Goal: Find specific page/section: Find specific page/section

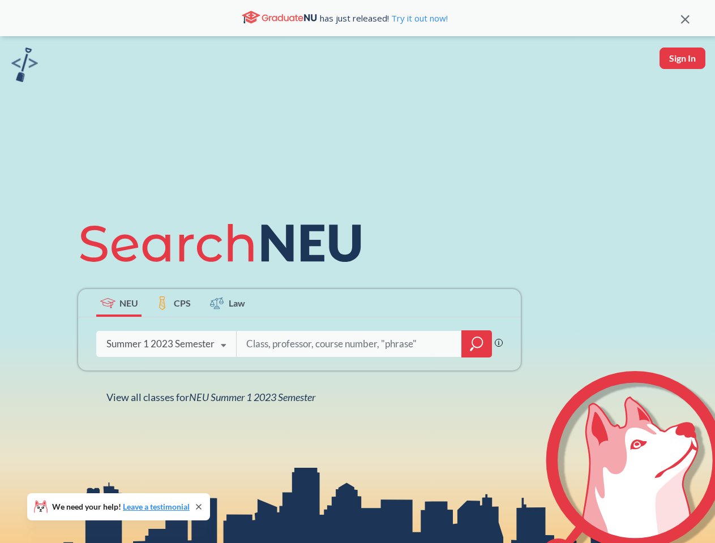
click at [357, 272] on icon at bounding box center [225, 243] width 295 height 63
click at [685, 18] on icon at bounding box center [685, 19] width 8 height 8
click at [682, 58] on div "NEU CPS Law Phrase search guarantees the exact search appears in the results. E…" at bounding box center [357, 307] width 715 height 543
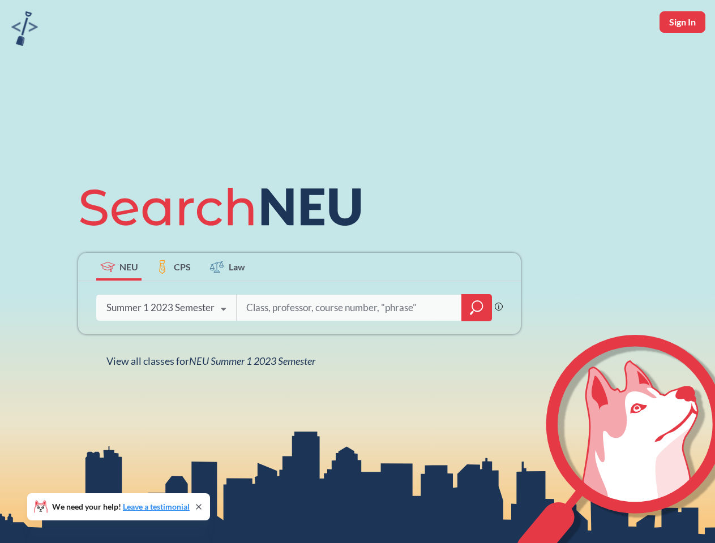
click at [119, 303] on div "Summer 1 2023 Semester" at bounding box center [160, 308] width 108 height 12
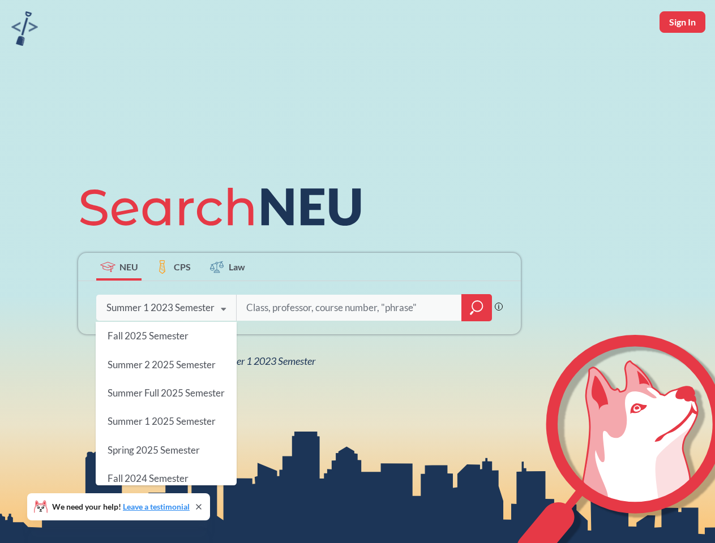
click at [173, 303] on div "Summer 1 2023 Semester" at bounding box center [160, 308] width 108 height 12
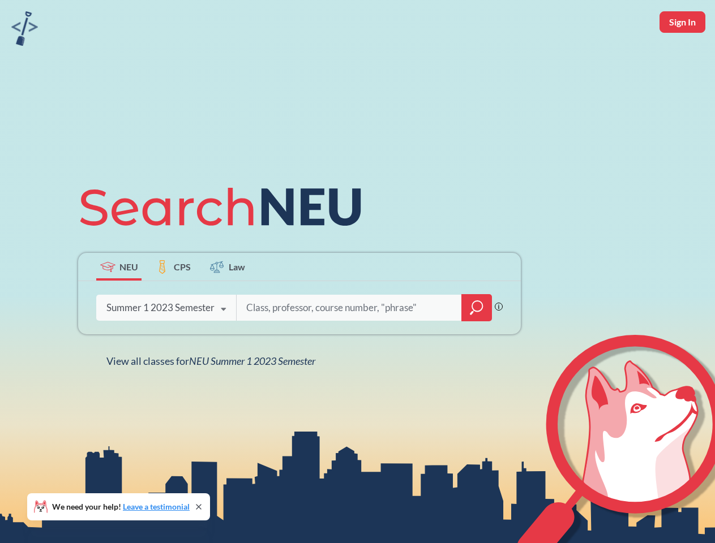
click at [228, 303] on icon at bounding box center [224, 310] width 22 height 32
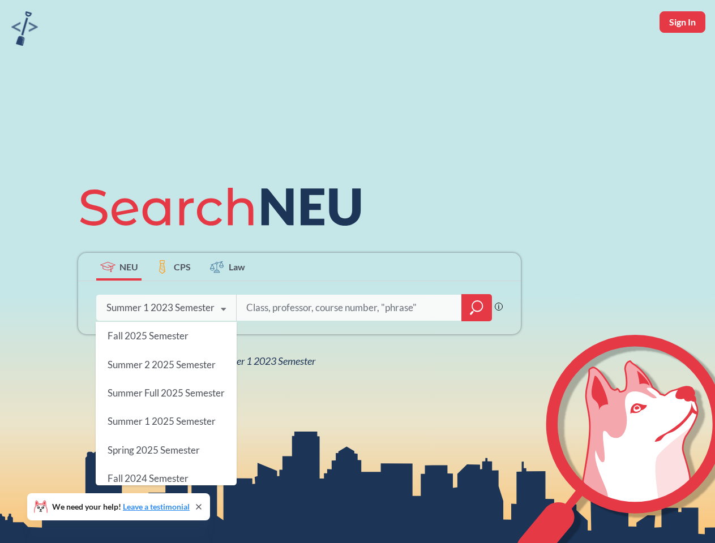
scroll to position [273, 0]
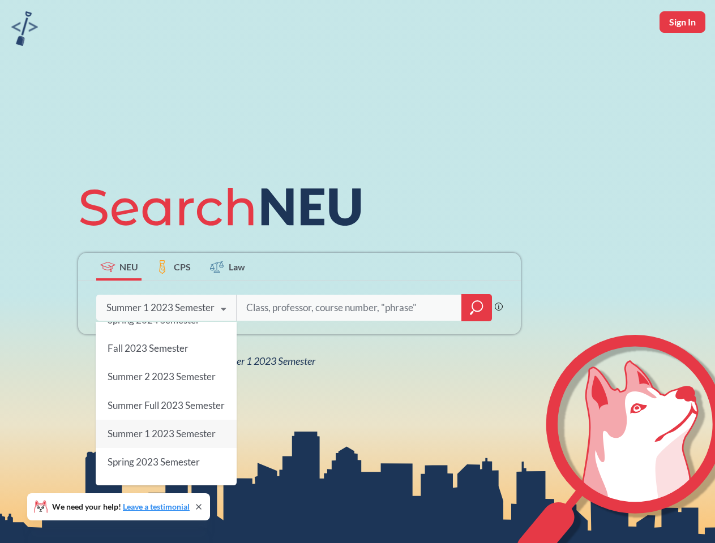
click at [477, 344] on div "NEU CPS Law Phrase search guarantees the exact search appears in the results. E…" at bounding box center [299, 271] width 456 height 192
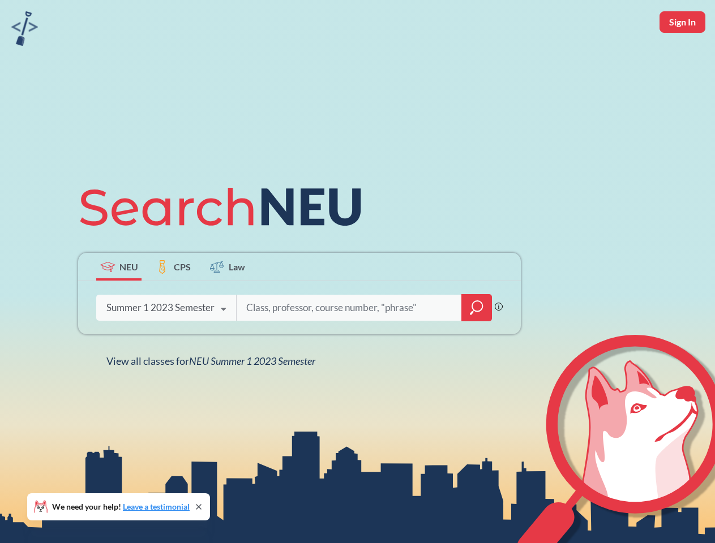
click at [166, 344] on div "NEU CPS Law Phrase search guarantees the exact search appears in the results. E…" at bounding box center [299, 271] width 456 height 192
click at [224, 346] on div "NEU CPS Law Phrase search guarantees the exact search appears in the results. E…" at bounding box center [299, 271] width 456 height 192
click at [213, 397] on div "NEU CPS Law Phrase search guarantees the exact search appears in the results. E…" at bounding box center [357, 271] width 715 height 543
